Goal: Information Seeking & Learning: Learn about a topic

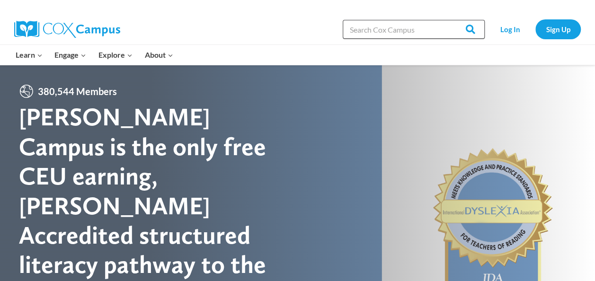
click at [376, 30] on input "Search in [URL][DOMAIN_NAME]" at bounding box center [413, 29] width 142 height 19
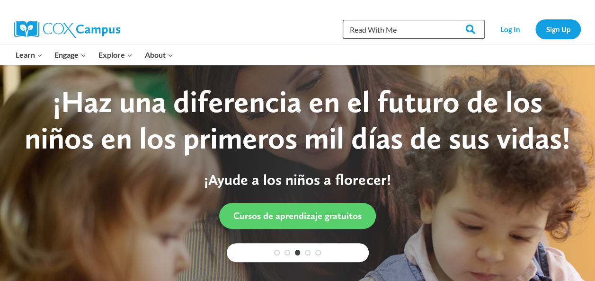
type input "Read With Me"
click at [447, 20] on input "Search" at bounding box center [465, 29] width 37 height 19
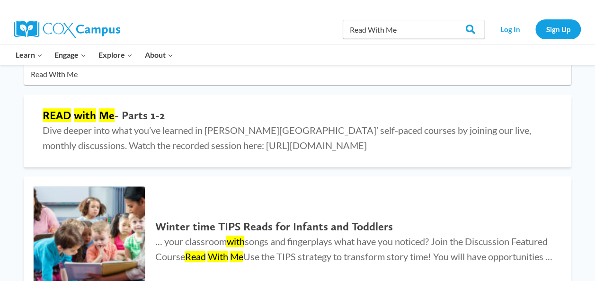
scroll to position [88, 0]
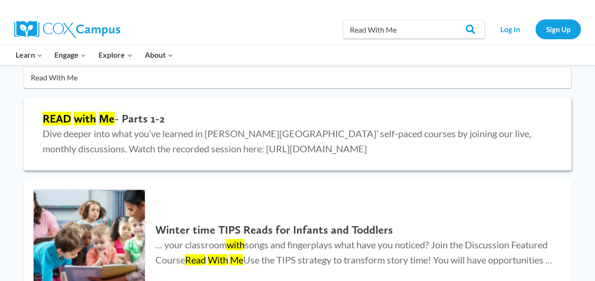
click at [185, 135] on span "Dive deeper into what you’ve learned in [PERSON_NAME][GEOGRAPHIC_DATA]’ self-pa…" at bounding box center [287, 141] width 488 height 26
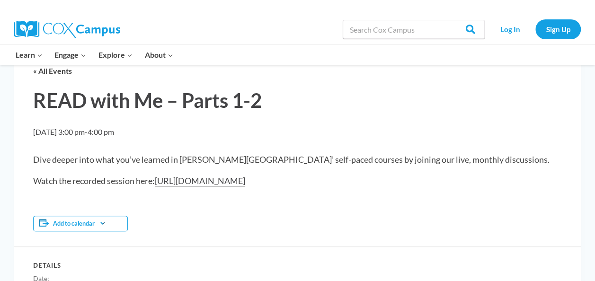
scroll to position [64, 0]
click at [222, 177] on link "[URL][DOMAIN_NAME]" at bounding box center [200, 181] width 90 height 11
